Goal: Find specific page/section: Find specific page/section

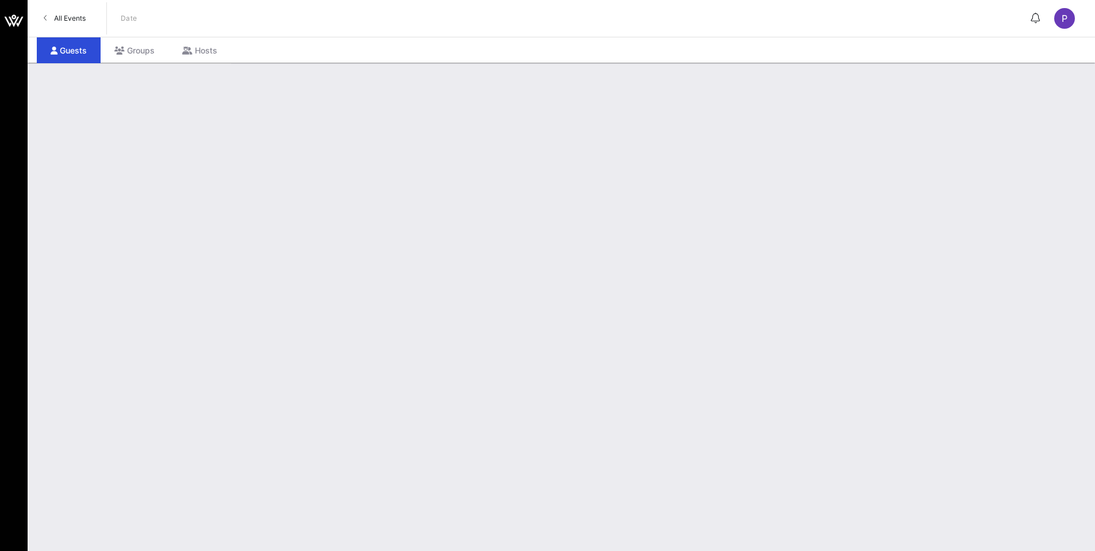
click at [53, 12] on link "All Events" at bounding box center [65, 18] width 56 height 18
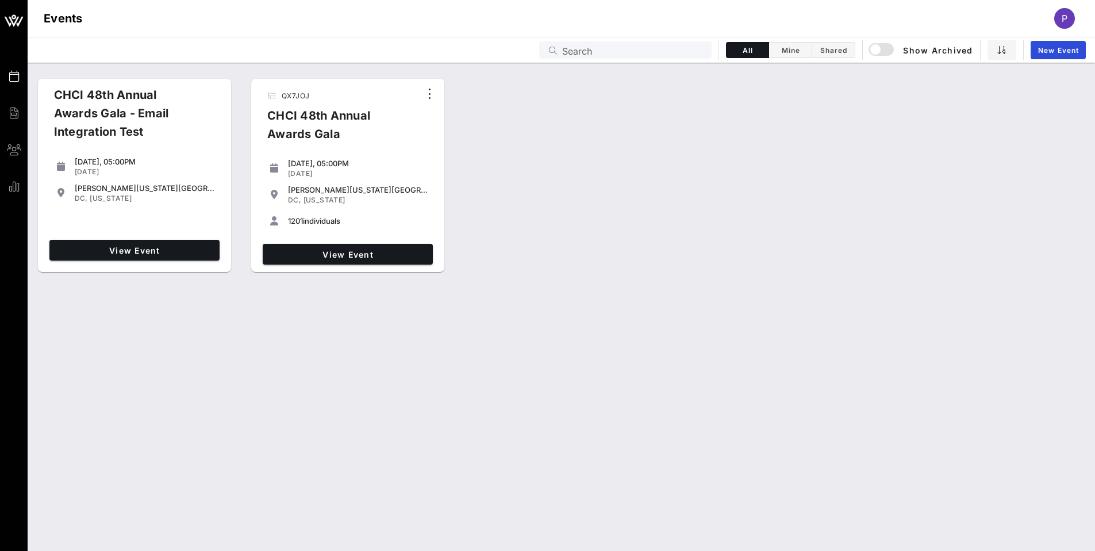
click at [130, 91] on div "CHCI 48th Annual Awards Gala - Email Integration Test" at bounding box center [129, 118] width 168 height 64
click at [162, 243] on link "View Event" at bounding box center [134, 250] width 170 height 21
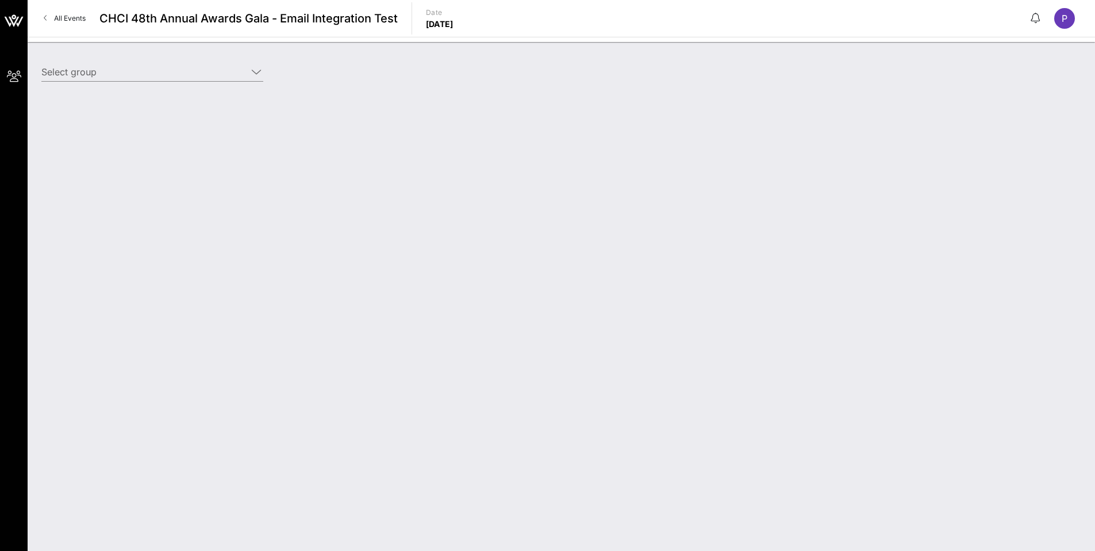
click at [67, 17] on span "All Events" at bounding box center [70, 18] width 32 height 9
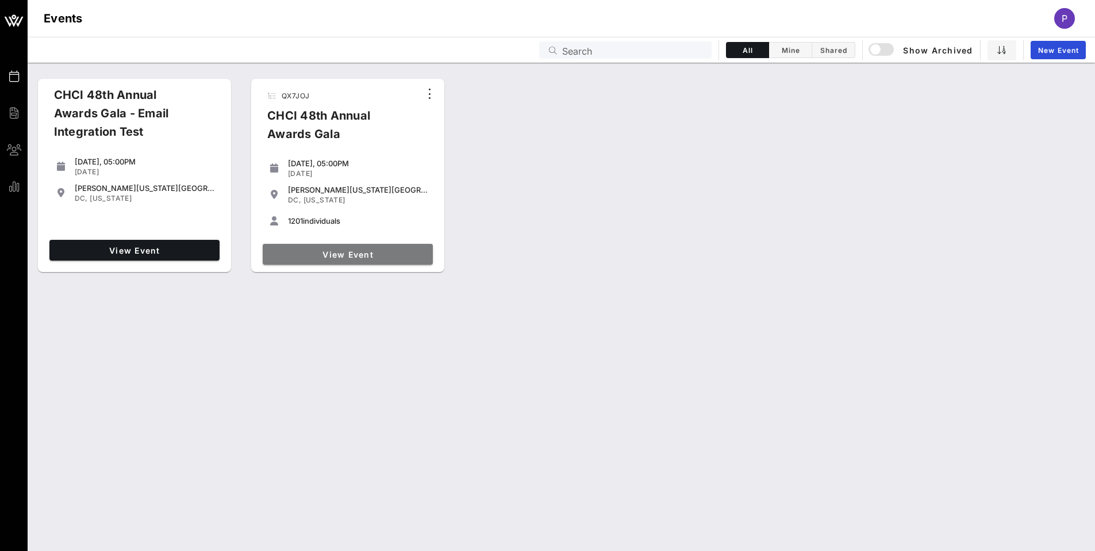
click at [359, 252] on span "View Event" at bounding box center [347, 254] width 161 height 10
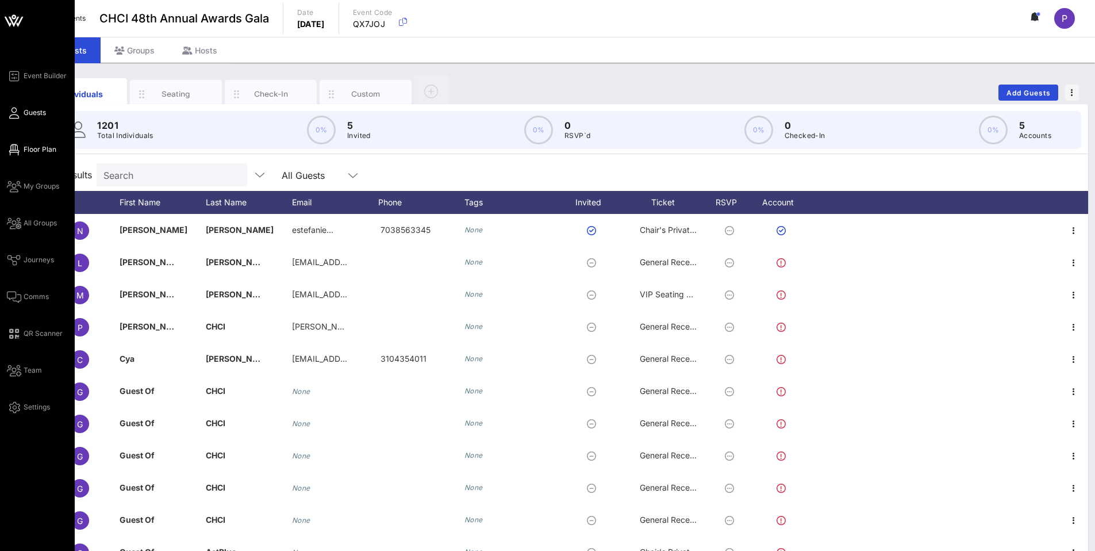
click at [10, 151] on icon at bounding box center [14, 150] width 14 height 2
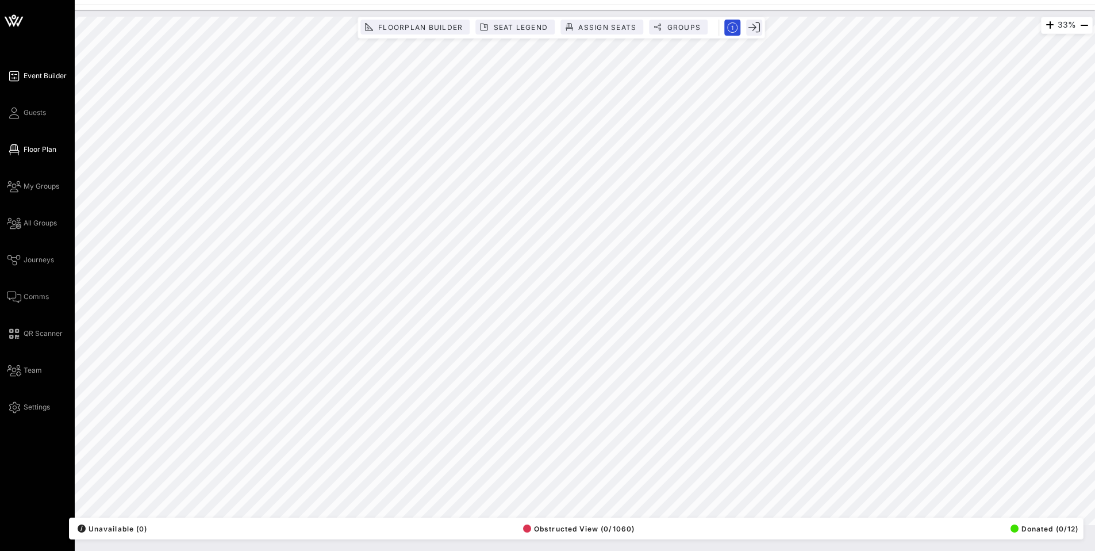
click at [17, 77] on icon at bounding box center [14, 76] width 14 height 2
